Goal: Task Accomplishment & Management: Understand process/instructions

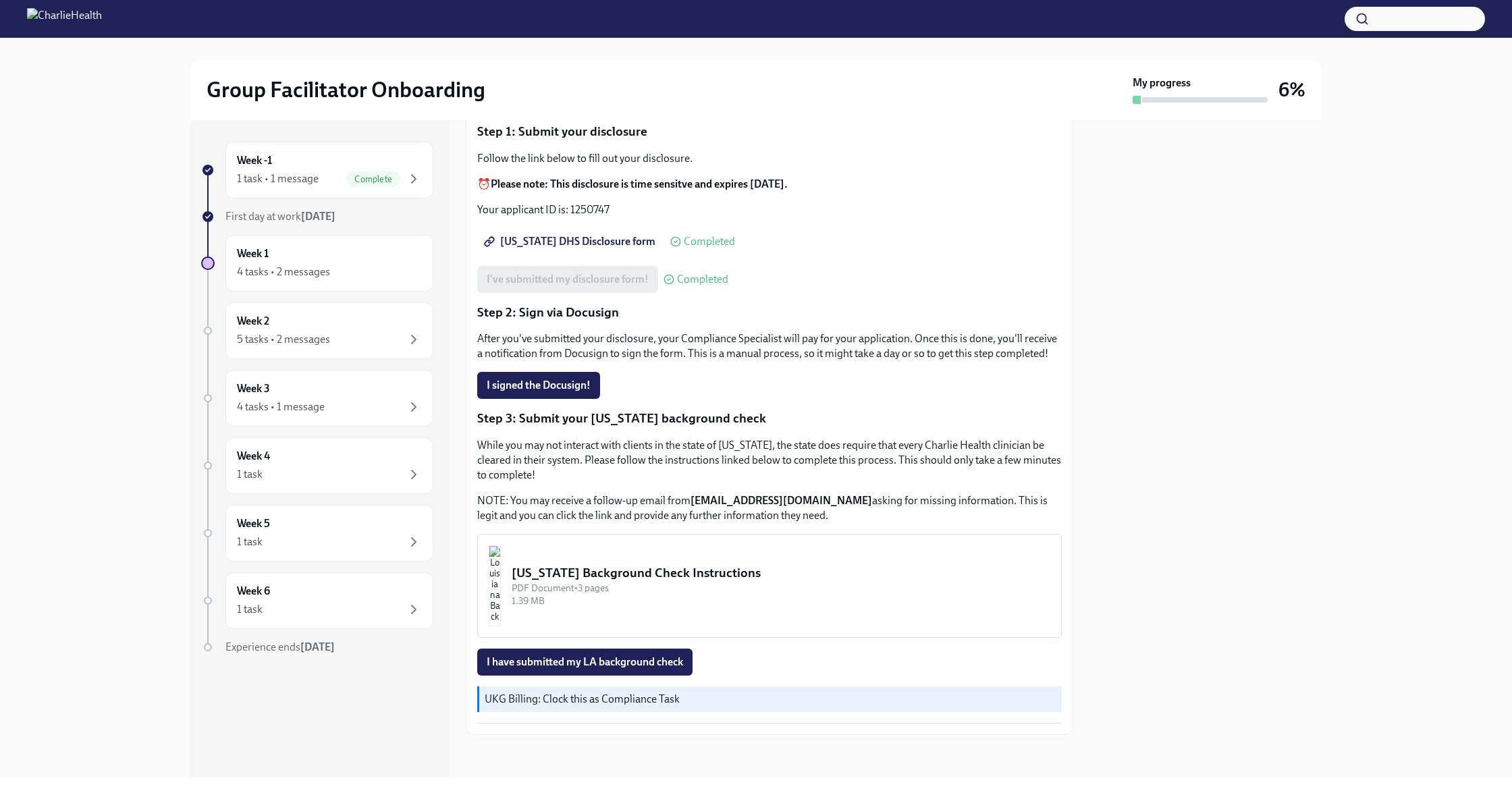
scroll to position [135, 0]
click at [752, 574] on div "[US_STATE] Background Check Instructions" at bounding box center [781, 572] width 539 height 18
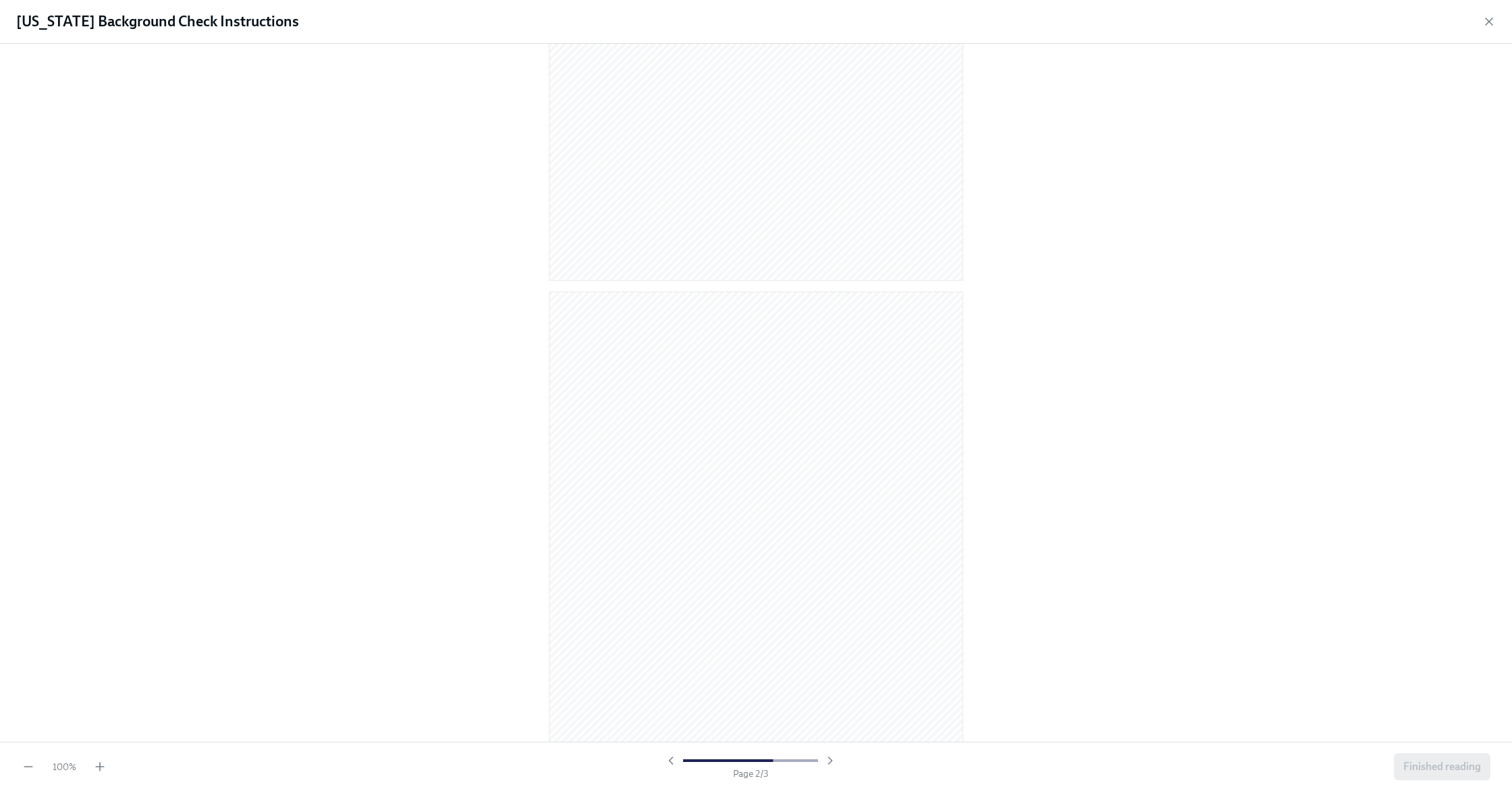
scroll to position [953, 0]
click at [1454, 773] on button "Finished reading" at bounding box center [1442, 767] width 97 height 27
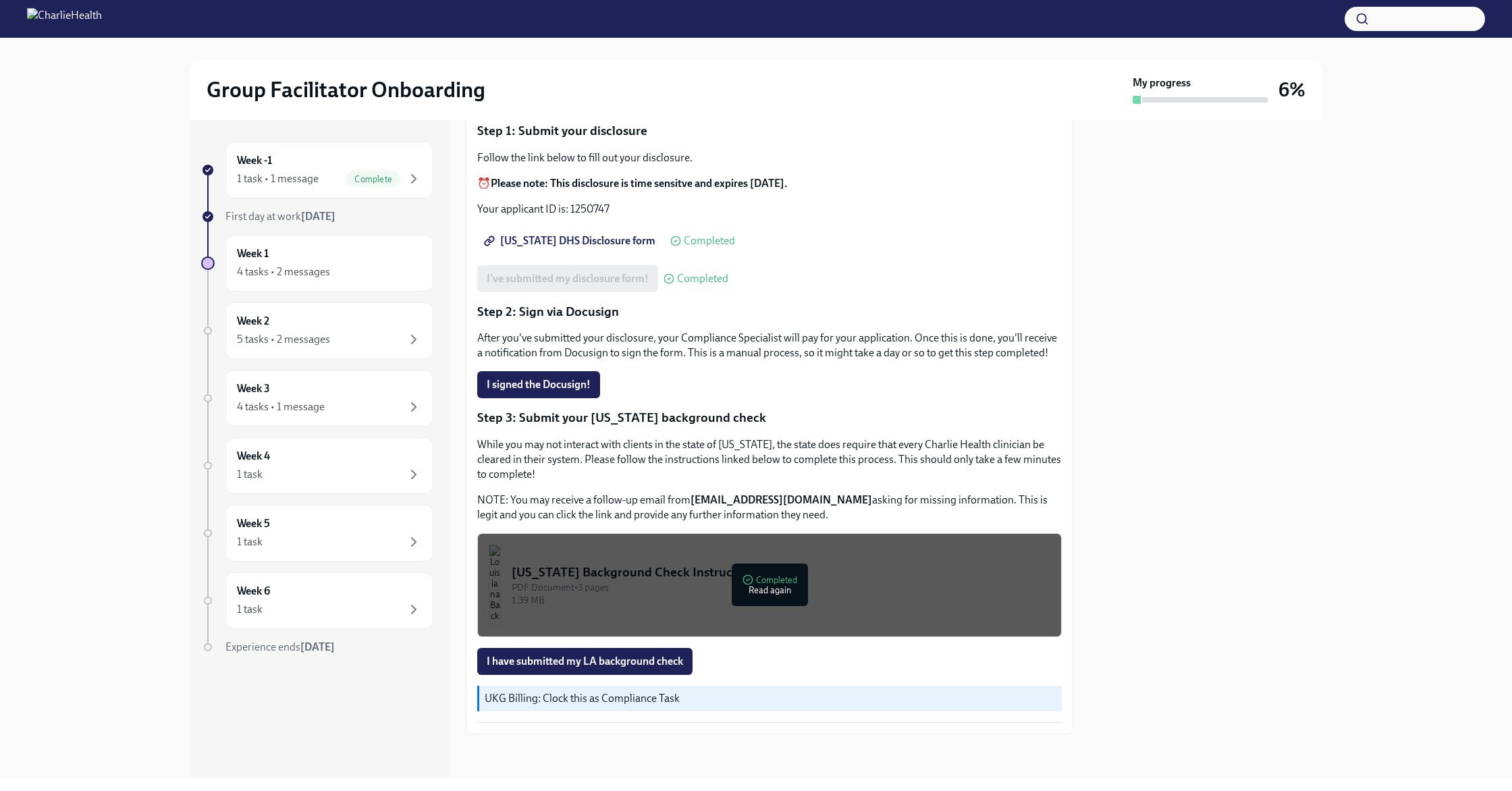
click at [570, 702] on p "UKG Billing: Clock this as Compliance Task" at bounding box center [770, 699] width 572 height 15
click at [652, 698] on p "UKG Billing: Clock this as Compliance Task" at bounding box center [770, 699] width 572 height 15
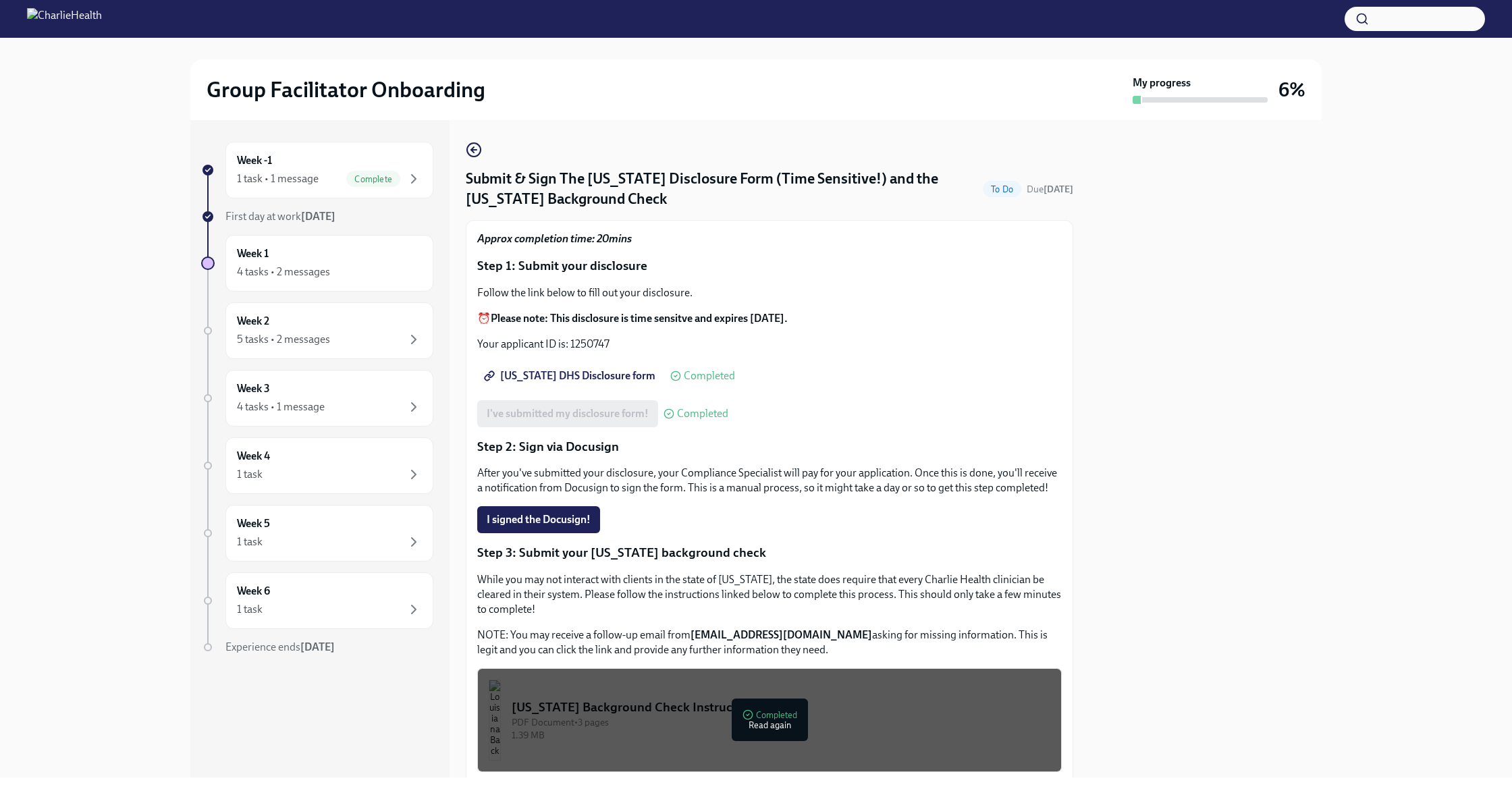
scroll to position [135, 0]
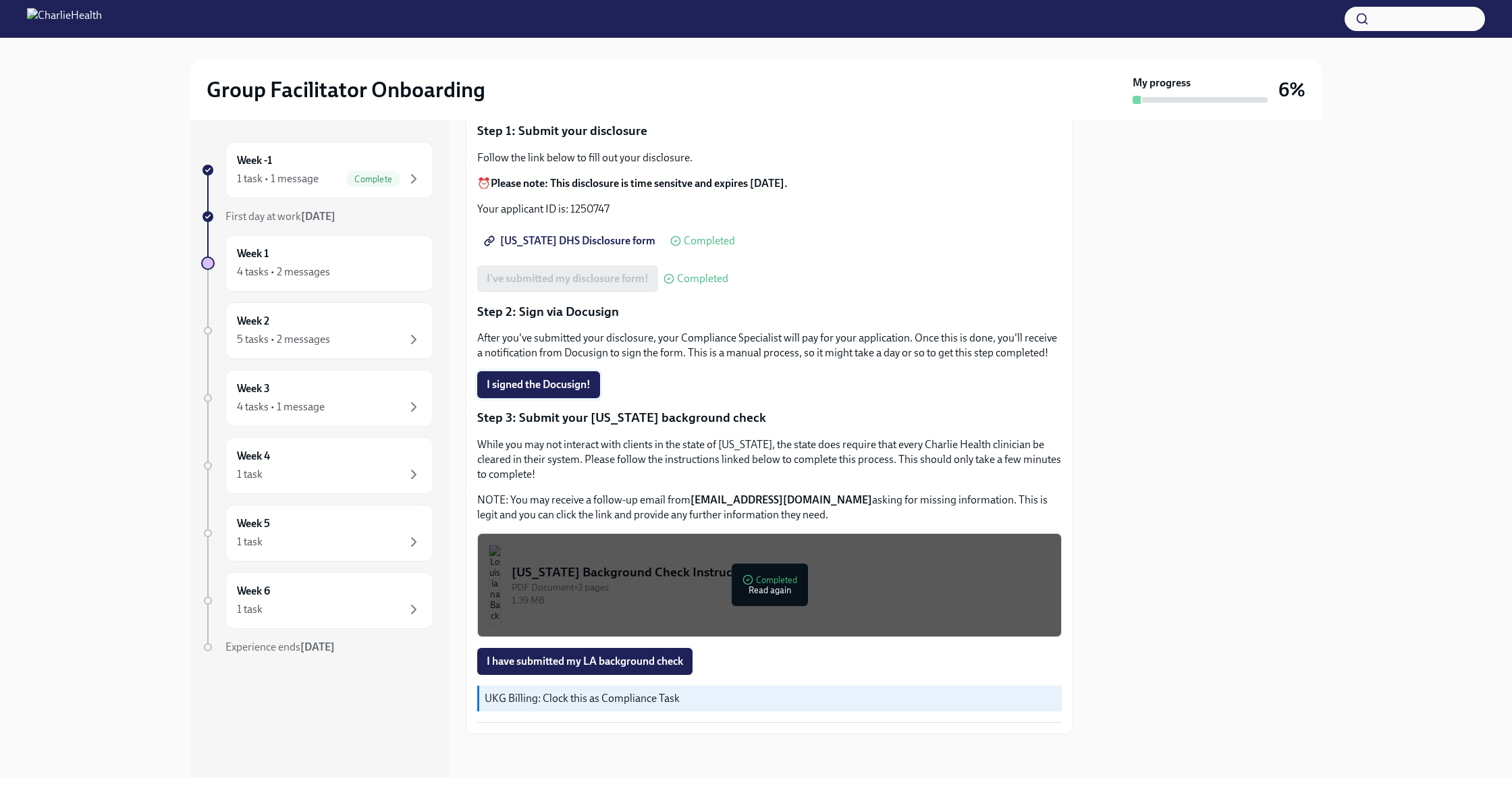
click at [544, 382] on span "I signed the Docusign!" at bounding box center [539, 385] width 104 height 14
click at [761, 595] on div "1.39 MB" at bounding box center [781, 600] width 539 height 13
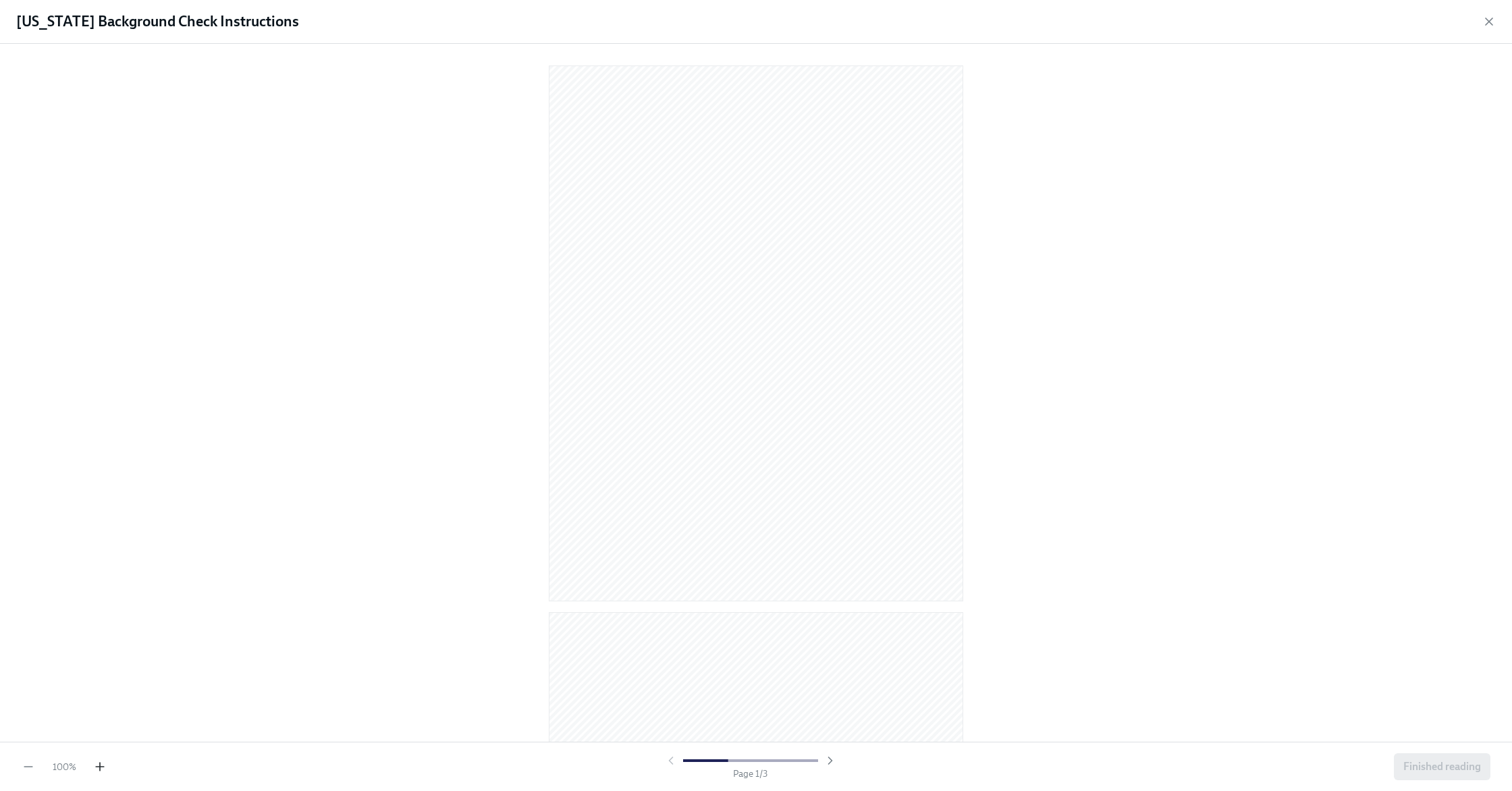
click at [101, 768] on icon "button" at bounding box center [100, 767] width 14 height 14
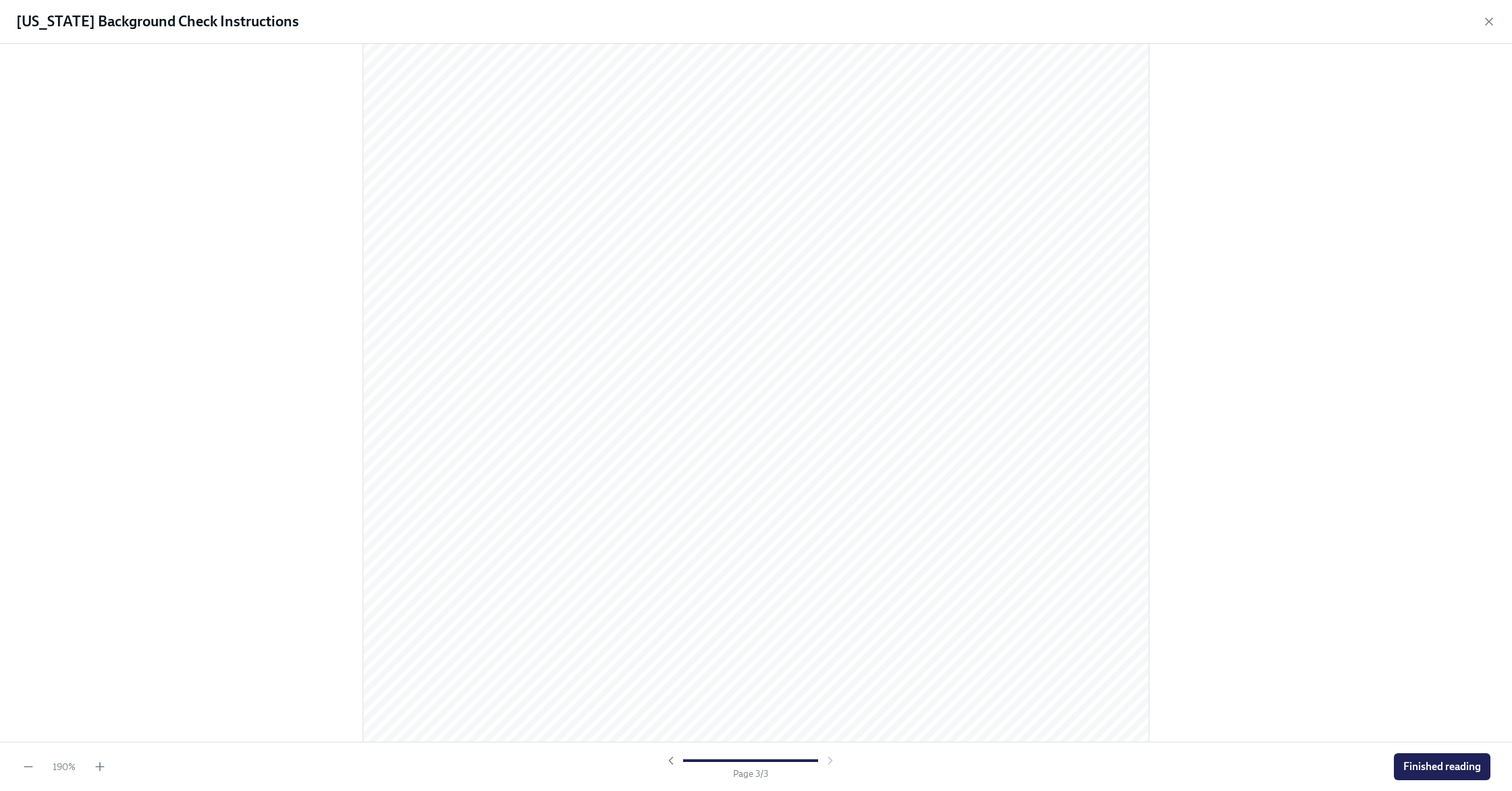
scroll to position [2401, 0]
click at [1431, 764] on span "Finished reading" at bounding box center [1442, 767] width 78 height 14
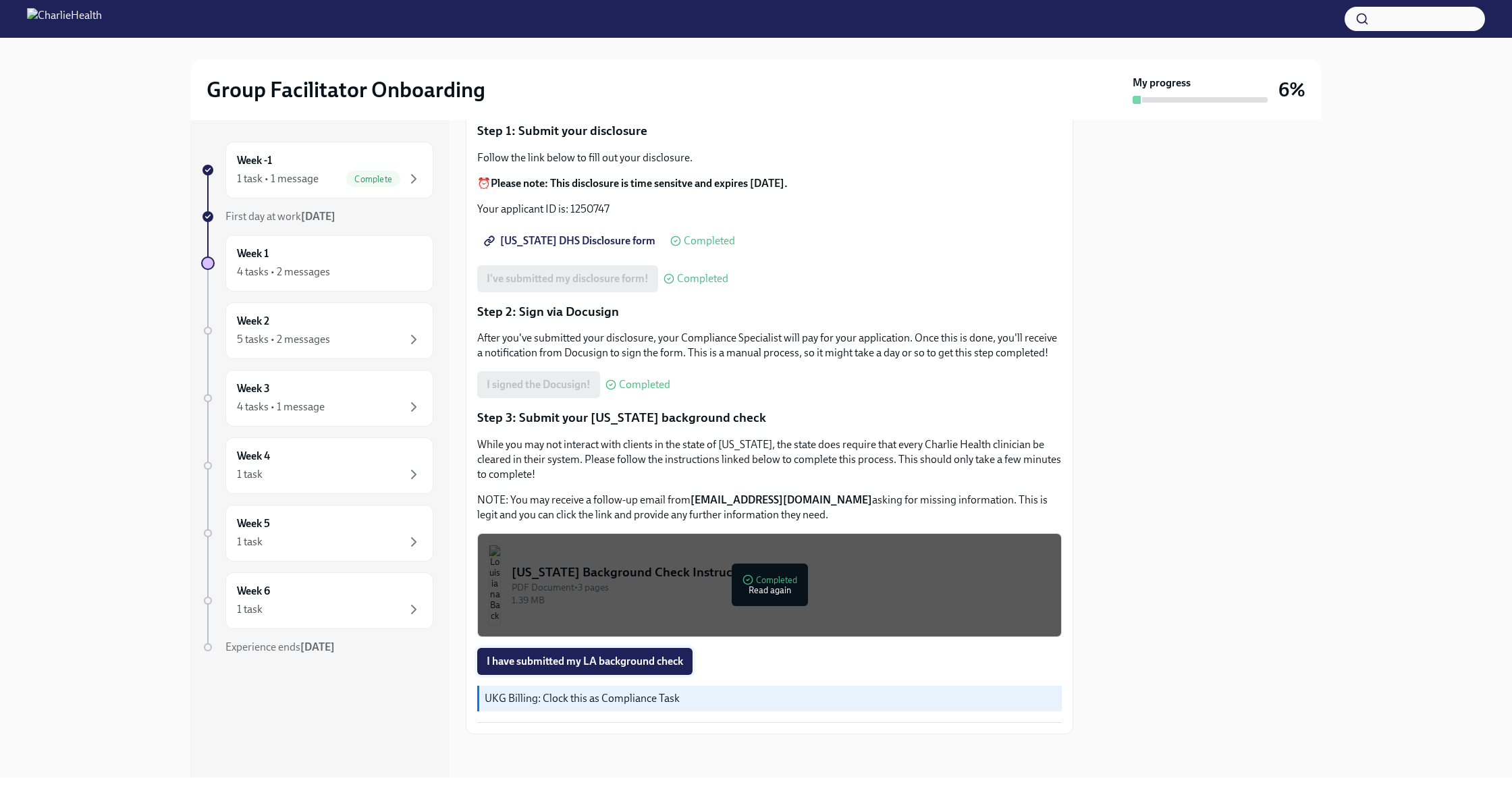
click at [525, 666] on span "I have submitted my LA background check" at bounding box center [585, 662] width 196 height 14
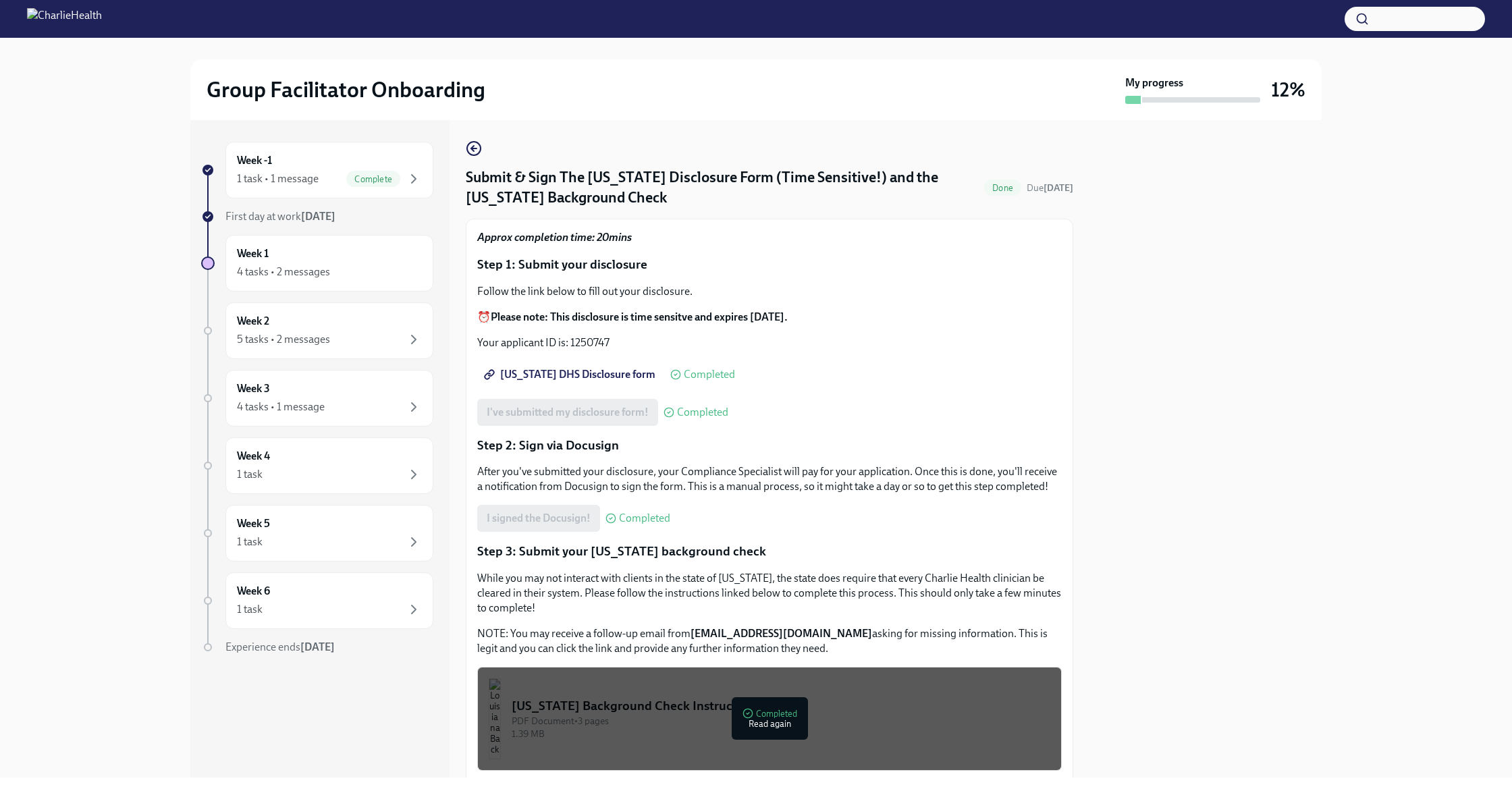
scroll to position [135, 0]
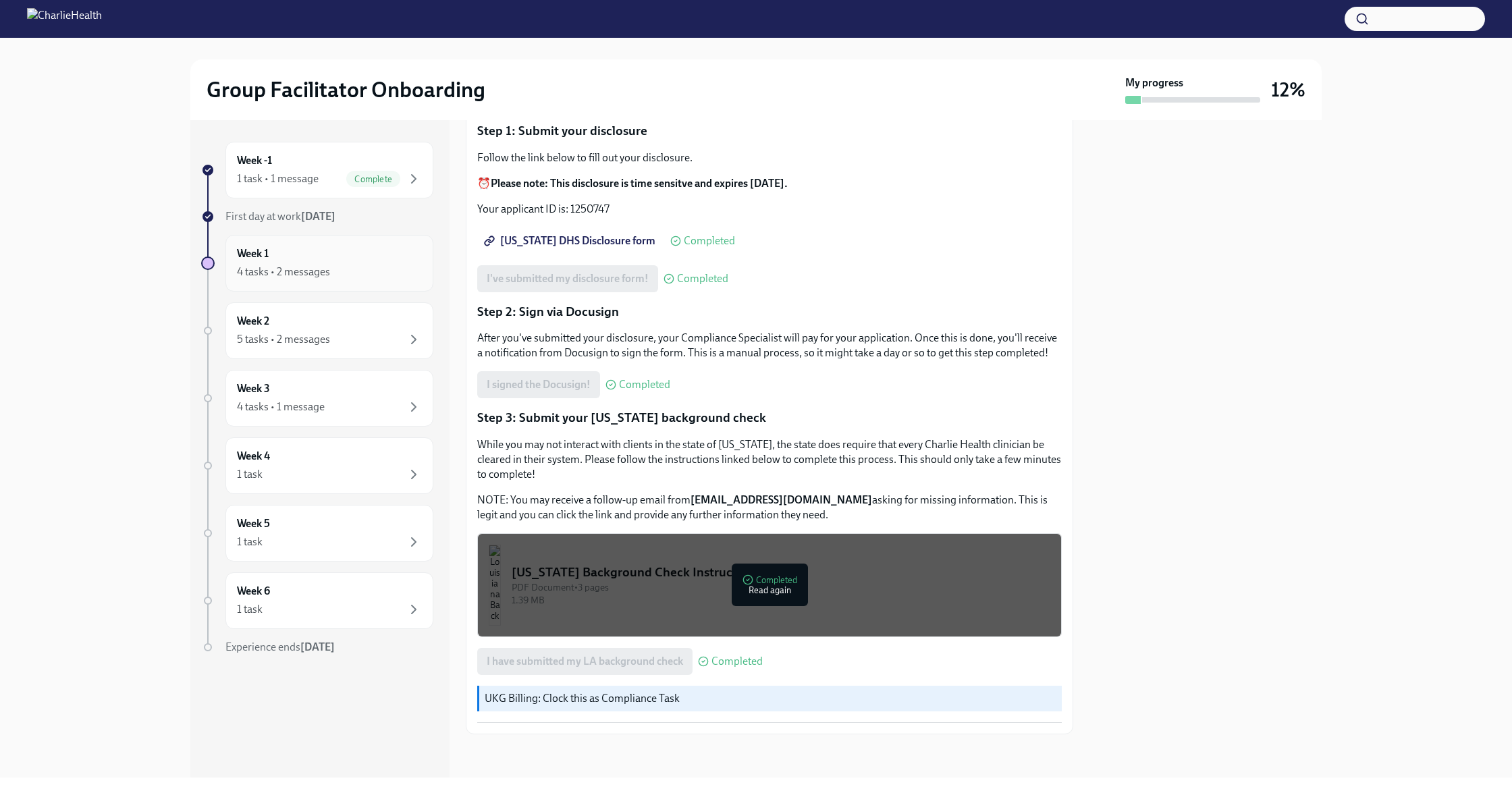
click at [313, 274] on div "4 tasks • 2 messages" at bounding box center [283, 272] width 93 height 15
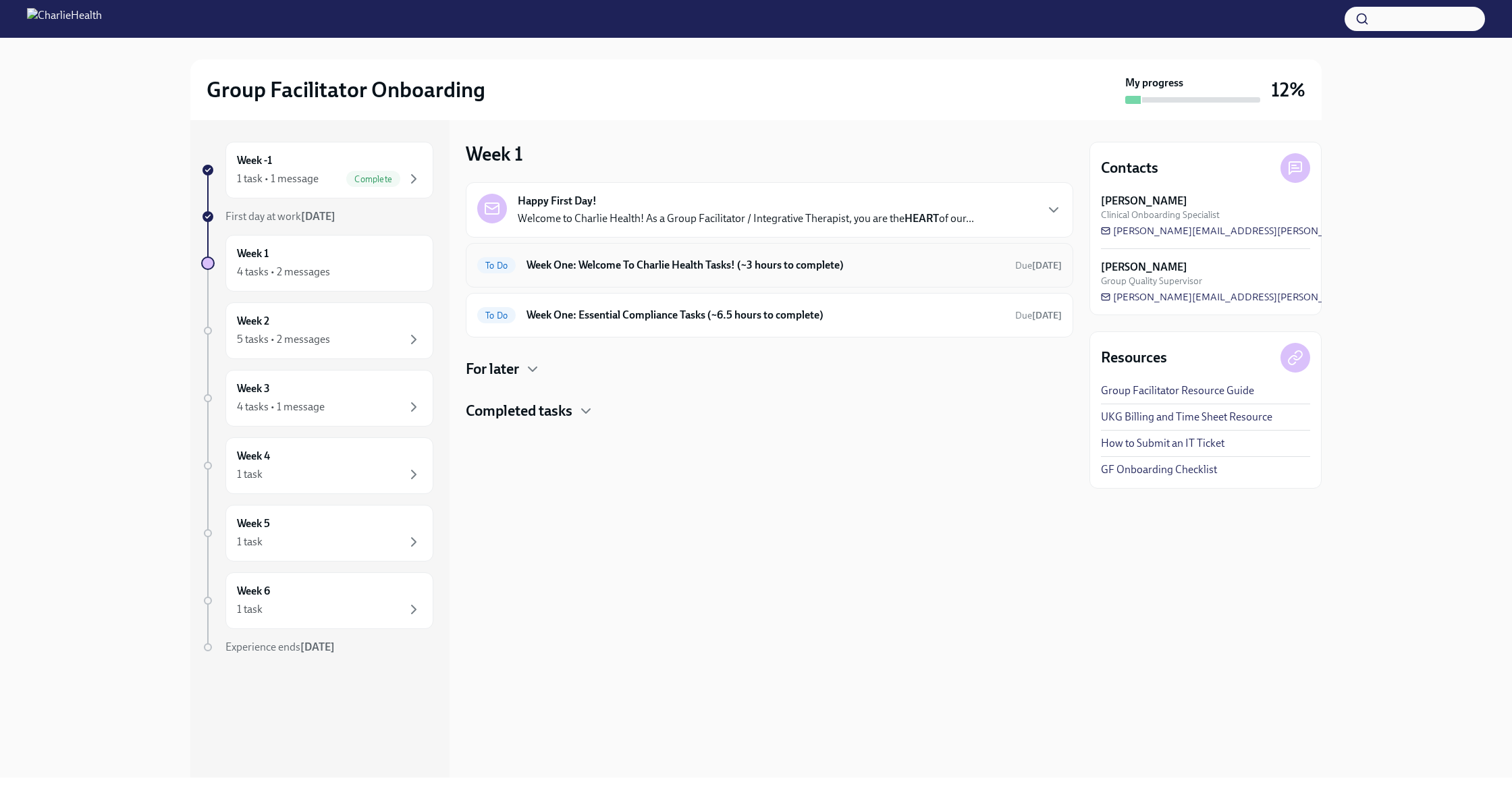
click at [604, 267] on h6 "Week One: Welcome To Charlie Health Tasks! (~3 hours to complete)" at bounding box center [765, 265] width 478 height 15
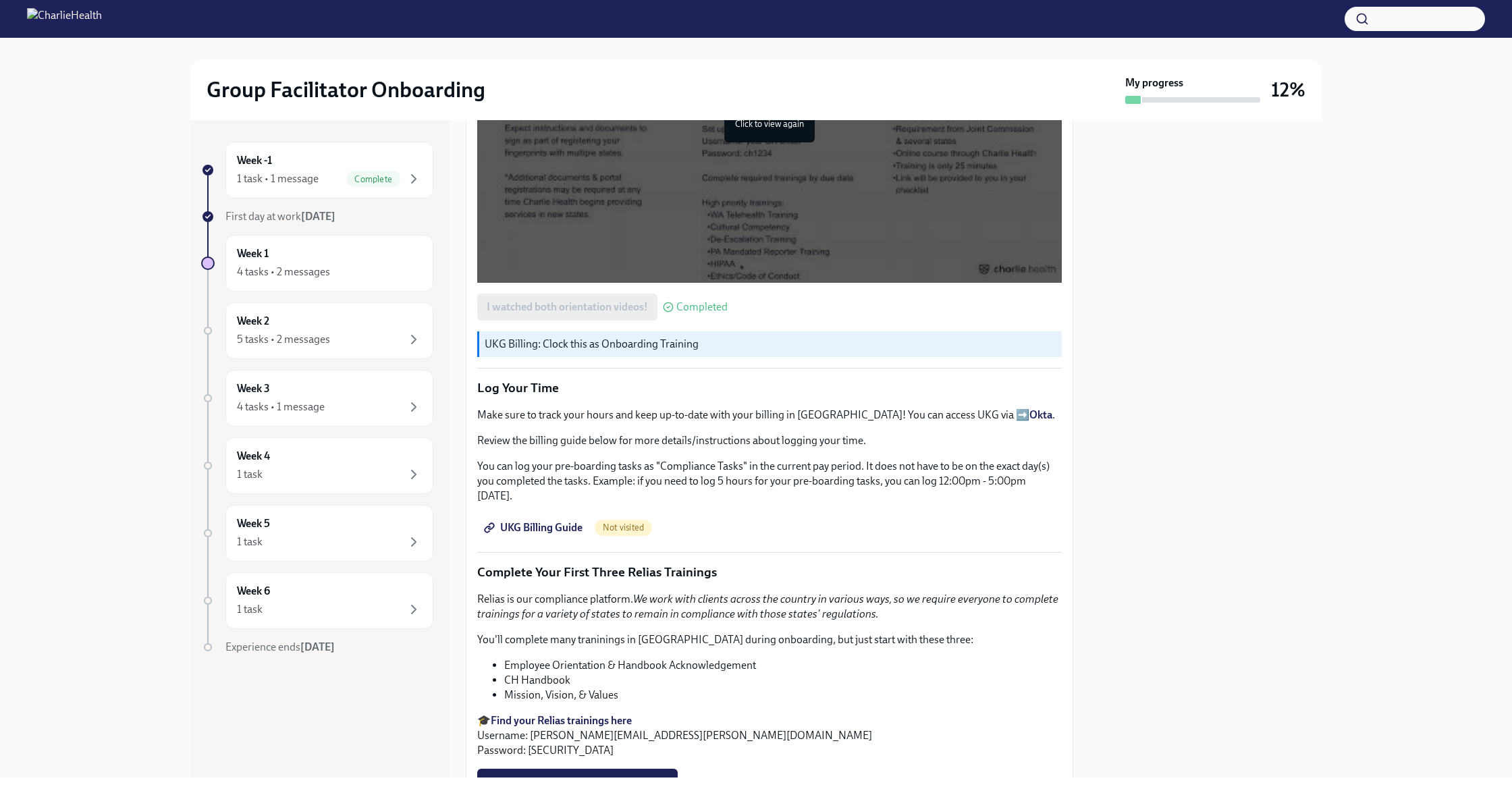
scroll to position [1241, 0]
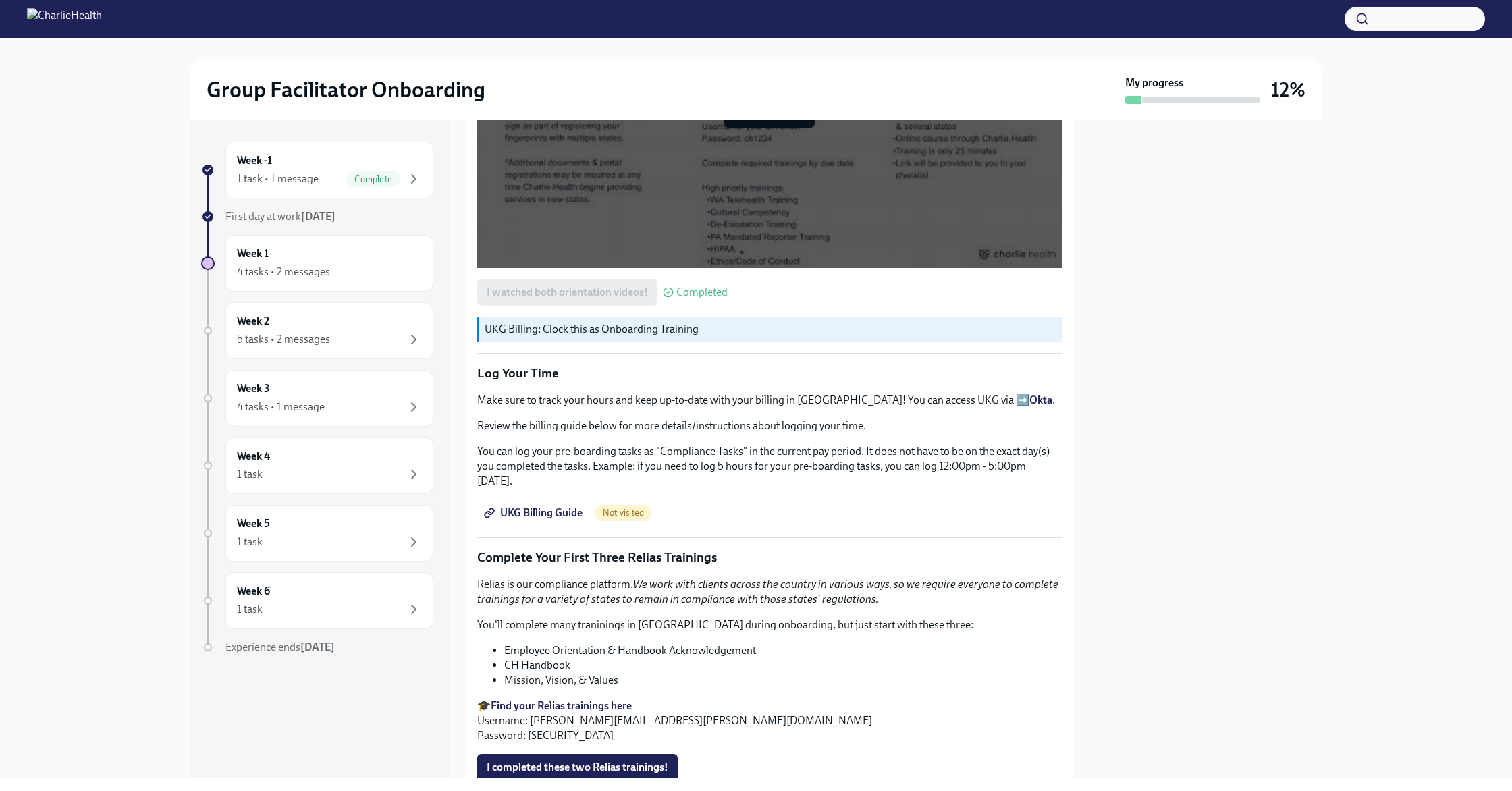
click at [566, 506] on span "UKG Billing Guide" at bounding box center [534, 513] width 96 height 14
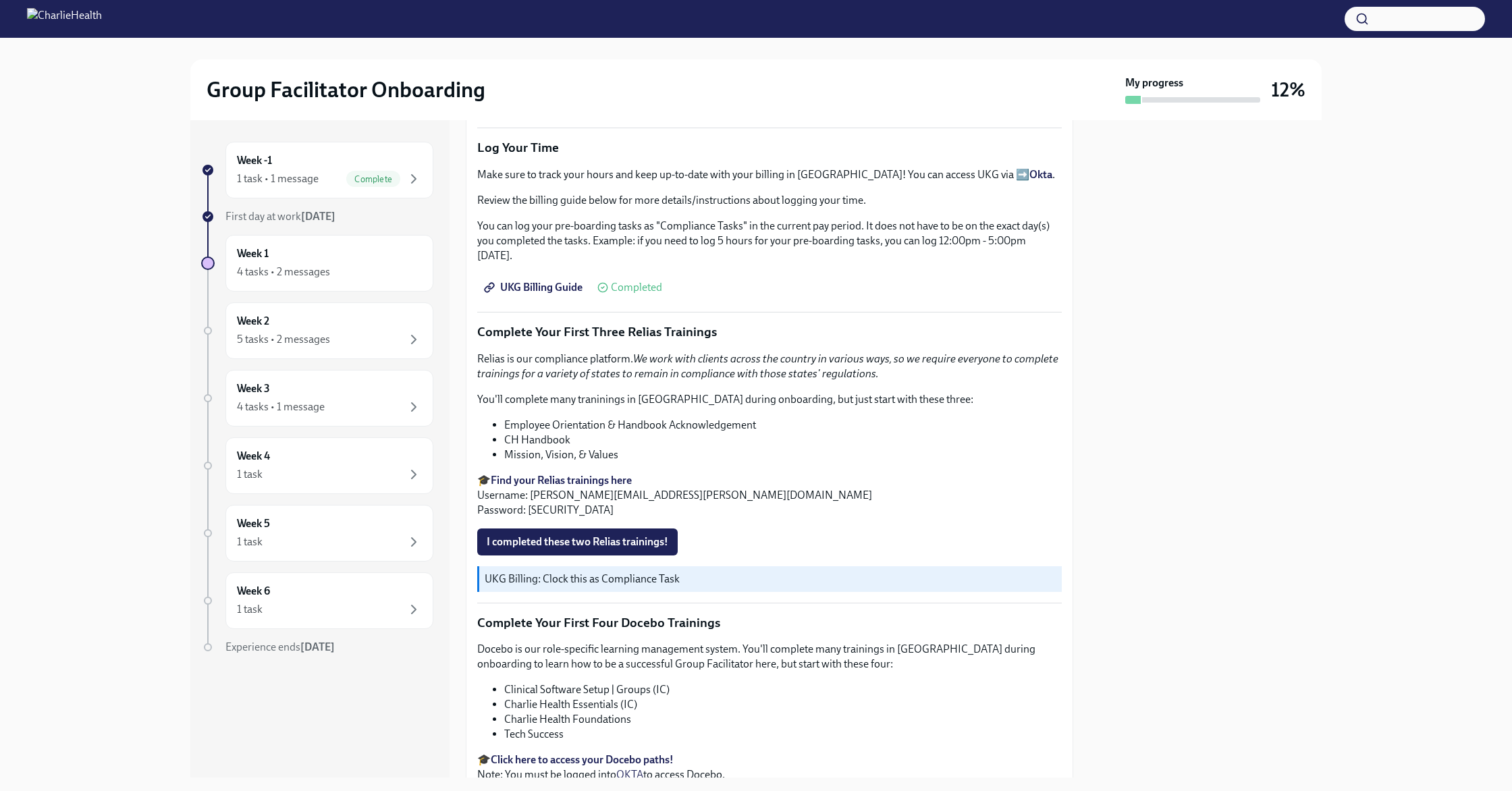
scroll to position [1476, 0]
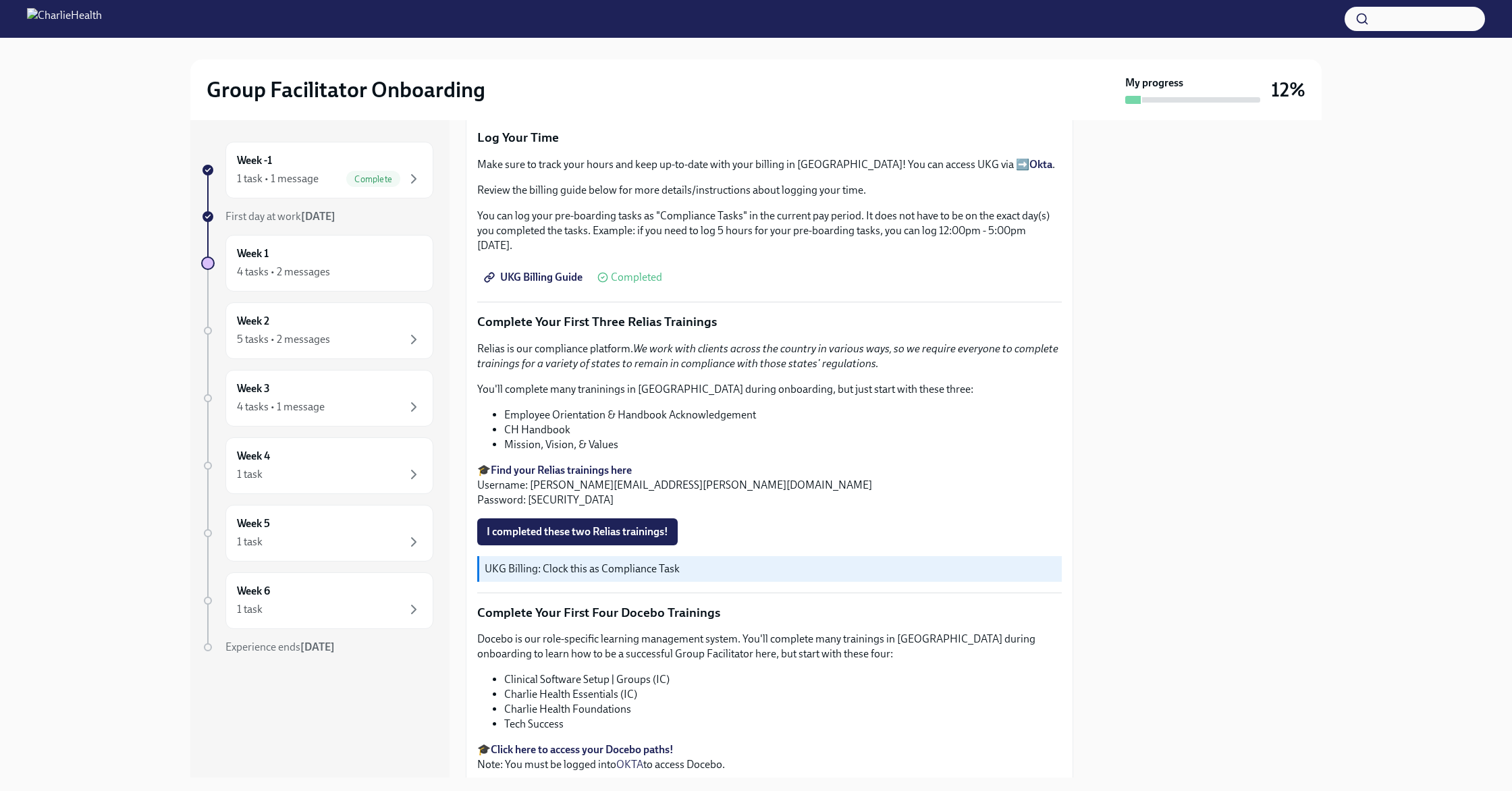
click at [576, 464] on strong "Find your Relias trainings here" at bounding box center [561, 470] width 141 height 13
